Goal: Find specific page/section: Find specific page/section

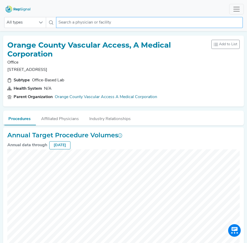
click at [64, 21] on input "text" at bounding box center [149, 22] width 187 height 11
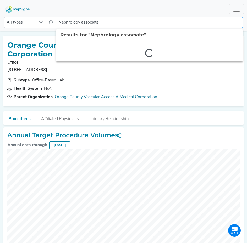
type input "Nephrology associates"
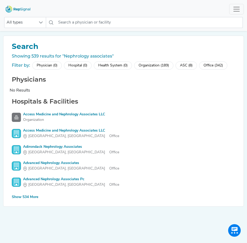
click at [29, 195] on div "Show 534 More" at bounding box center [25, 198] width 26 height 6
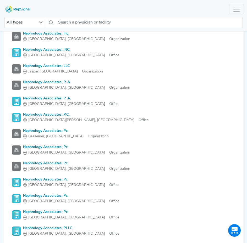
scroll to position [5867, 0]
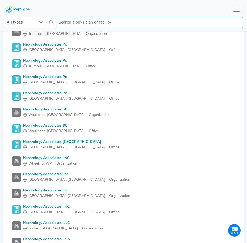
click at [74, 22] on input "text" at bounding box center [149, 22] width 187 height 11
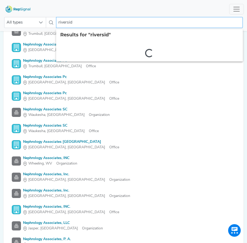
type input "riverside"
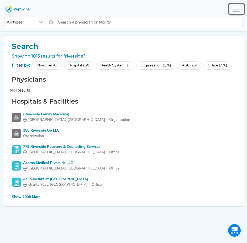
click at [237, 9] on span "Toggle navigation" at bounding box center [237, 9] width 8 height 8
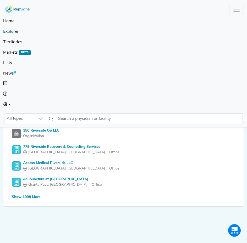
click at [22, 33] on link "Explorer" at bounding box center [123, 31] width 241 height 10
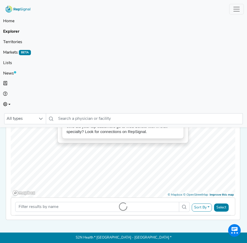
scroll to position [13, 0]
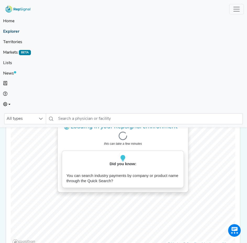
click at [9, 32] on link "Explorer" at bounding box center [123, 31] width 241 height 10
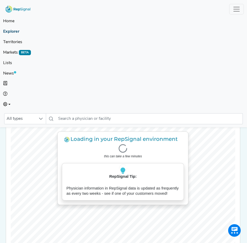
click at [9, 32] on link "Explorer" at bounding box center [123, 31] width 241 height 10
